Goal: Task Accomplishment & Management: Use online tool/utility

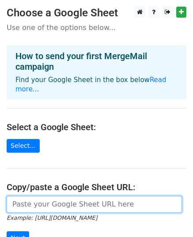
click at [41, 196] on input "url" at bounding box center [94, 204] width 175 height 17
paste input "https://docs.google.com/spreadsheets/d/1PPAo9HjjUJY7niaUScVz1RujLdvRwhg7KHw4Srf…"
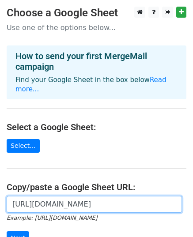
scroll to position [0, 187]
type input "https://docs.google.com/spreadsheets/d/1PPAo9HjjUJY7niaUScVz1RujLdvRwhg7KHw4Srf…"
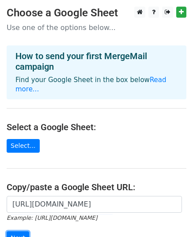
scroll to position [0, 0]
click at [23, 232] on input "Next" at bounding box center [18, 239] width 23 height 14
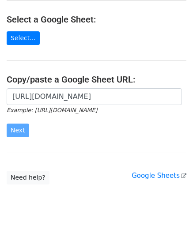
scroll to position [115, 0]
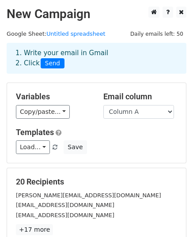
click at [110, 105] on div "Email column Column A" at bounding box center [141, 105] width 88 height 27
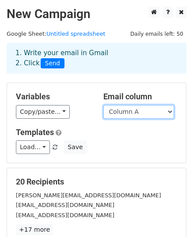
click at [109, 109] on select "Column A" at bounding box center [138, 112] width 71 height 14
click at [103, 105] on select "Column A" at bounding box center [138, 112] width 71 height 14
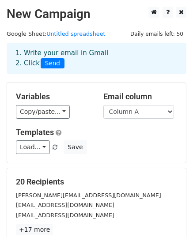
click at [119, 122] on div "Variables Copy/paste... {{Column A}} Email column Column A Templates Load... No…" at bounding box center [96, 123] width 179 height 80
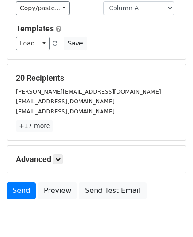
scroll to position [95, 0]
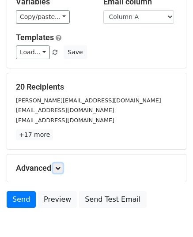
click at [62, 164] on link at bounding box center [58, 169] width 10 height 10
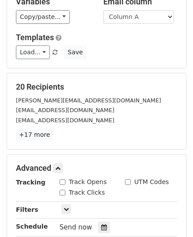
click at [62, 182] on input "Track Opens" at bounding box center [63, 182] width 6 height 6
checkbox input "true"
click at [62, 191] on input "Track Clicks" at bounding box center [63, 193] width 6 height 6
checkbox input "true"
click at [101, 225] on icon at bounding box center [104, 228] width 6 height 6
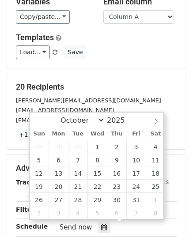
type input "[DATE] 12:00"
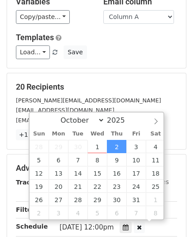
scroll to position [0, 0]
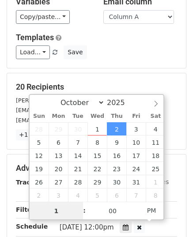
type input "10"
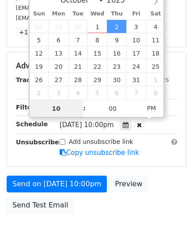
scroll to position [246, 0]
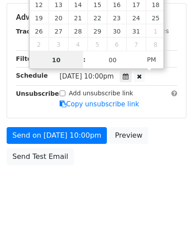
type input "[DATE] 10:00"
click at [151, 55] on span "PM" at bounding box center [152, 60] width 24 height 18
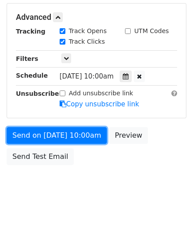
click at [44, 130] on link "Send on [DATE] 10:00am" at bounding box center [57, 135] width 100 height 17
